Goal: Find specific page/section

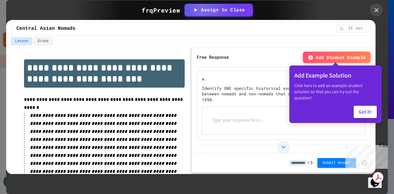
click at [378, 6] on div at bounding box center [376, 10] width 13 height 13
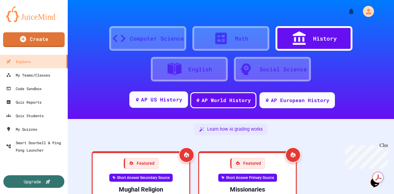
click at [158, 99] on div "AP US History" at bounding box center [161, 100] width 41 height 8
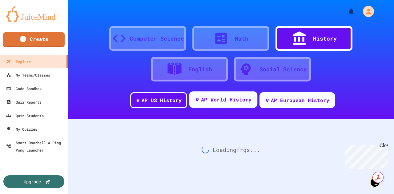
click at [200, 95] on div "AP World History" at bounding box center [223, 100] width 68 height 17
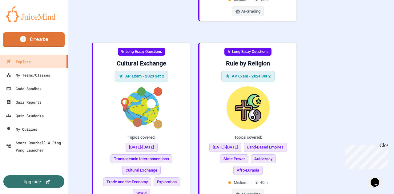
scroll to position [3334, 0]
